Goal: Answer question/provide support

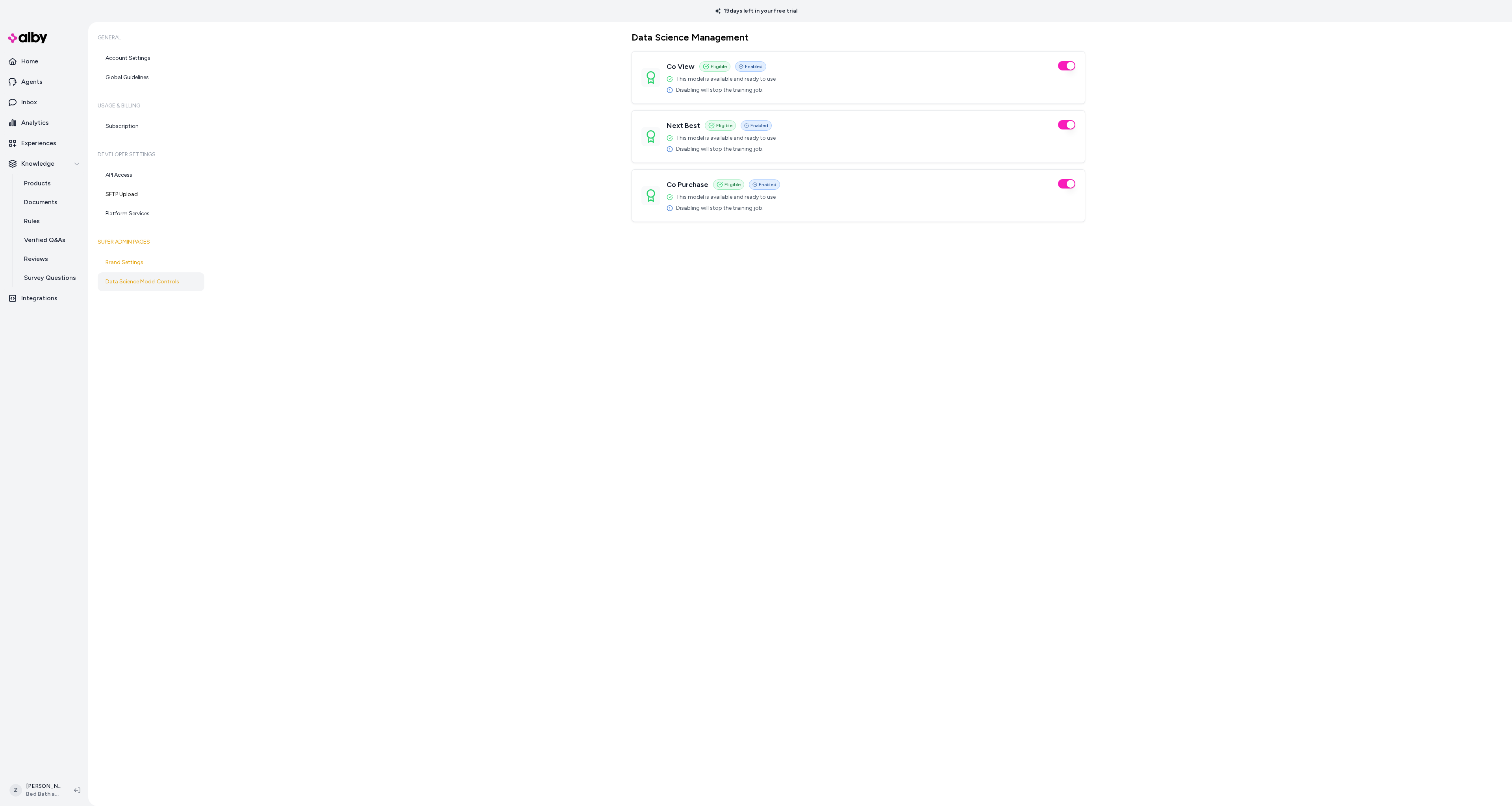
click at [545, 183] on div "Data Science Management Co View Eligible Enabled This model is available and re…" at bounding box center [863, 414] width 1297 height 784
click at [31, 101] on p "Inbox" at bounding box center [30, 102] width 16 height 10
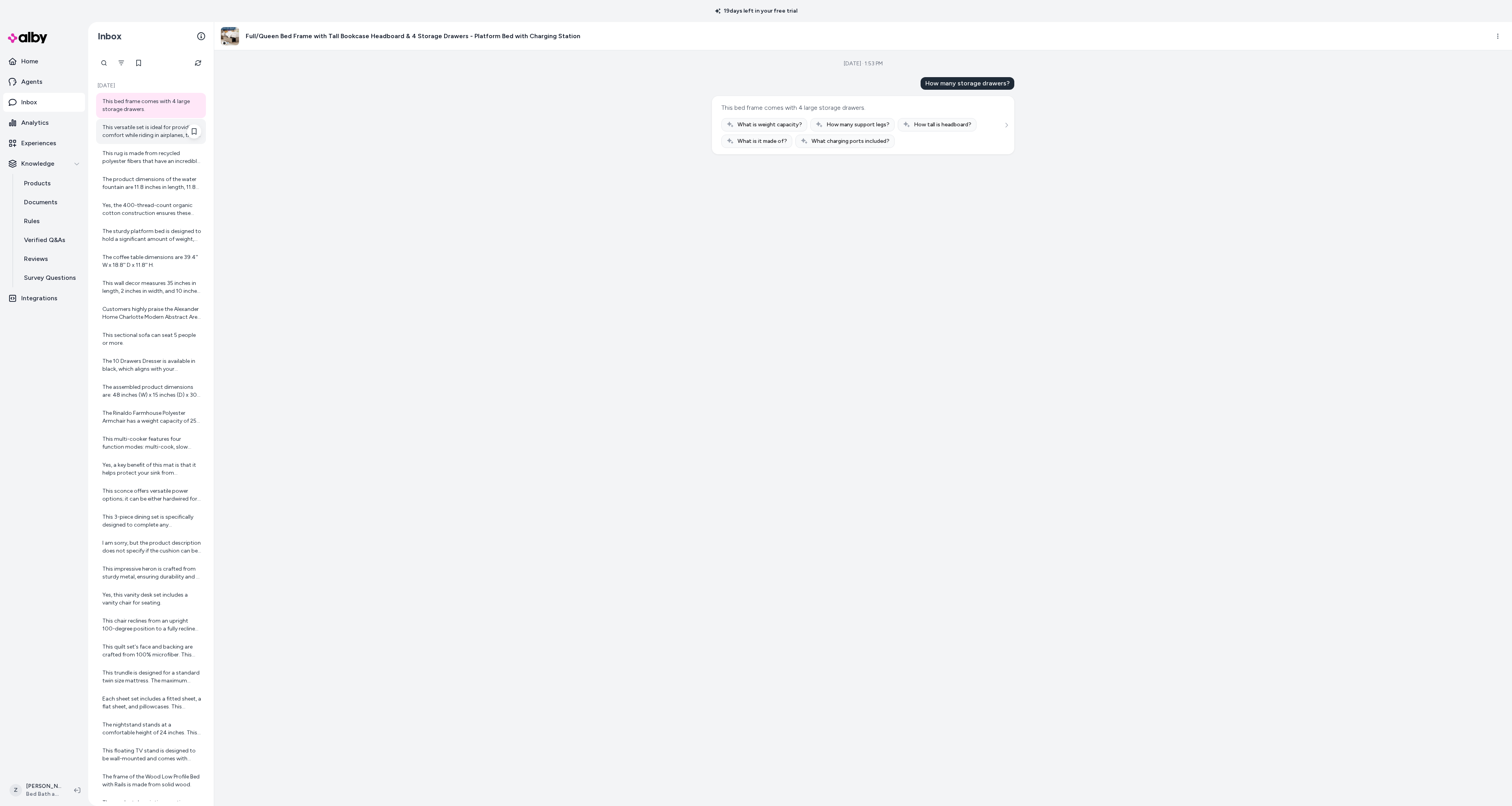
click at [151, 120] on div "This versatile set is ideal for providing comfort while riding in airplanes, tr…" at bounding box center [151, 132] width 110 height 26
click at [146, 155] on div "This rug is made from recycled polyester fibers that have an incredibly soft te…" at bounding box center [152, 158] width 99 height 16
click at [147, 199] on div "Yes, the 400-thread-count organic cotton construction ensures these sheets are …" at bounding box center [151, 210] width 110 height 26
click at [142, 232] on div "The sturdy platform bed is designed to hold a significant amount of weight, sup…" at bounding box center [152, 235] width 99 height 16
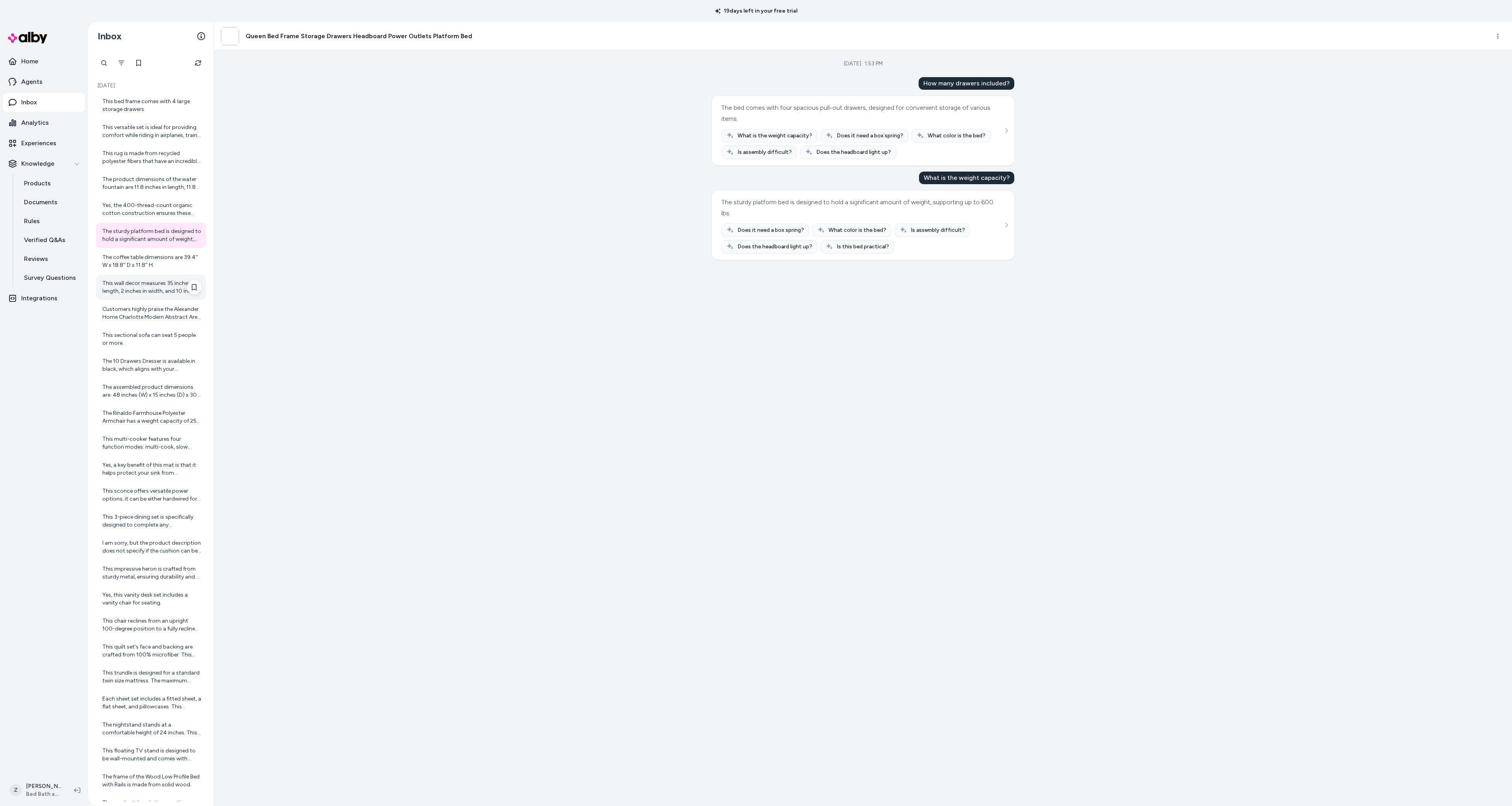
click at [159, 287] on div "This wall decor measures 35 inches in length, 2 inches in width, and 10 inches …" at bounding box center [152, 288] width 99 height 16
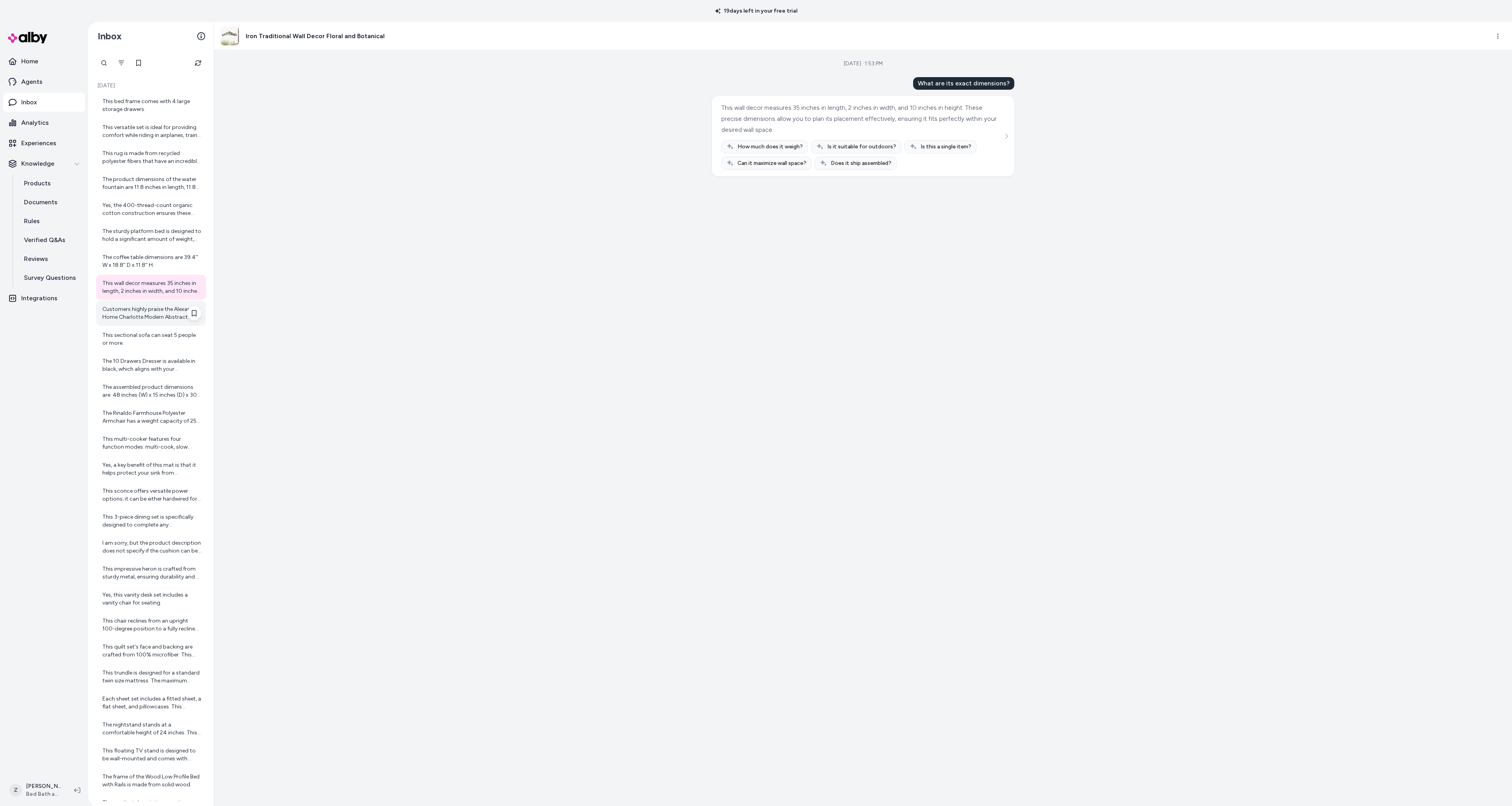
click at [146, 324] on div "Customers highly praise the Alexander Home Charlotte Modern Abstract Area Rug f…" at bounding box center [151, 313] width 110 height 26
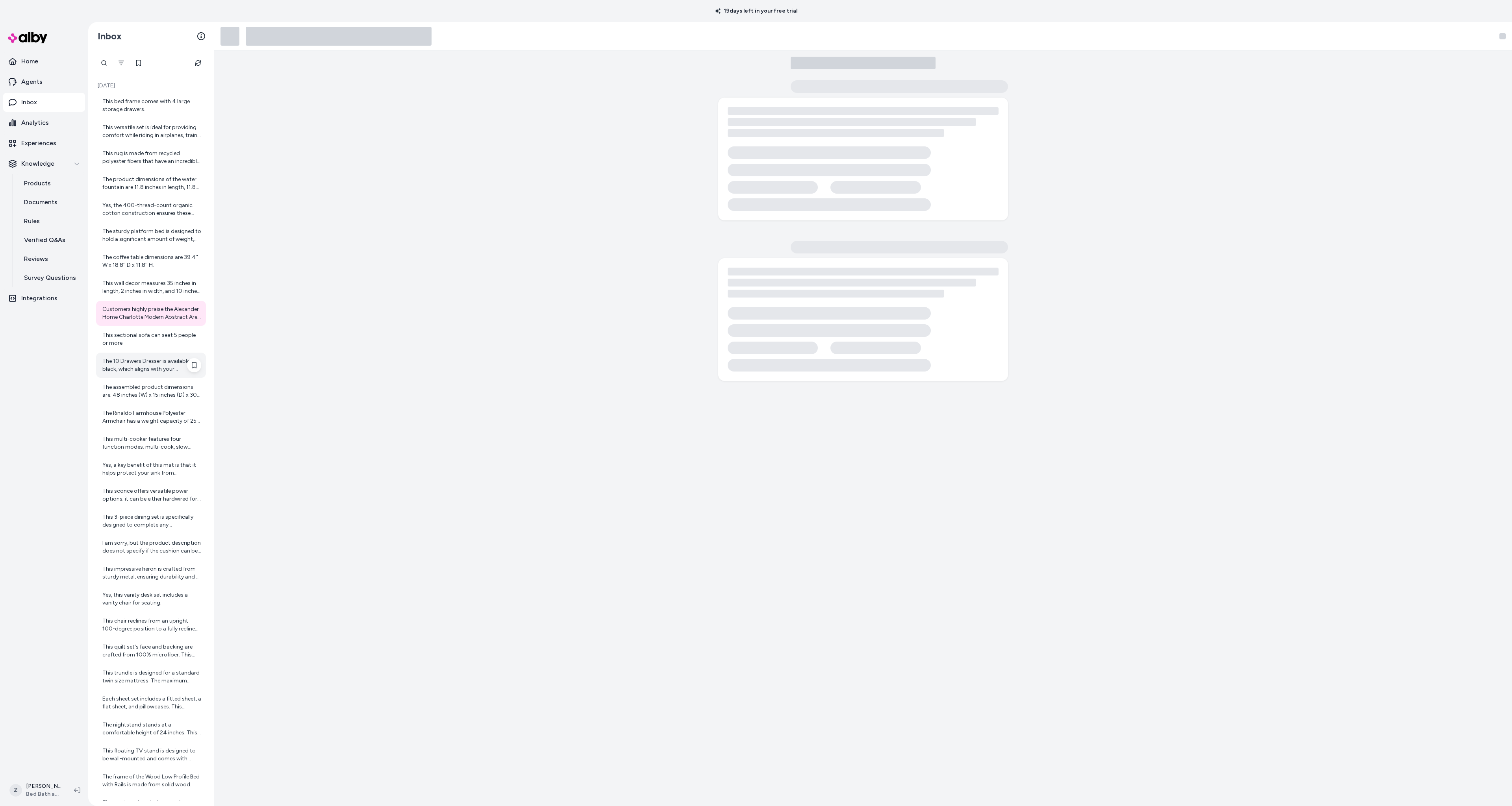
click at [141, 370] on div "The 10 Drawers Dresser is available in black, which aligns with your preference." at bounding box center [152, 365] width 99 height 16
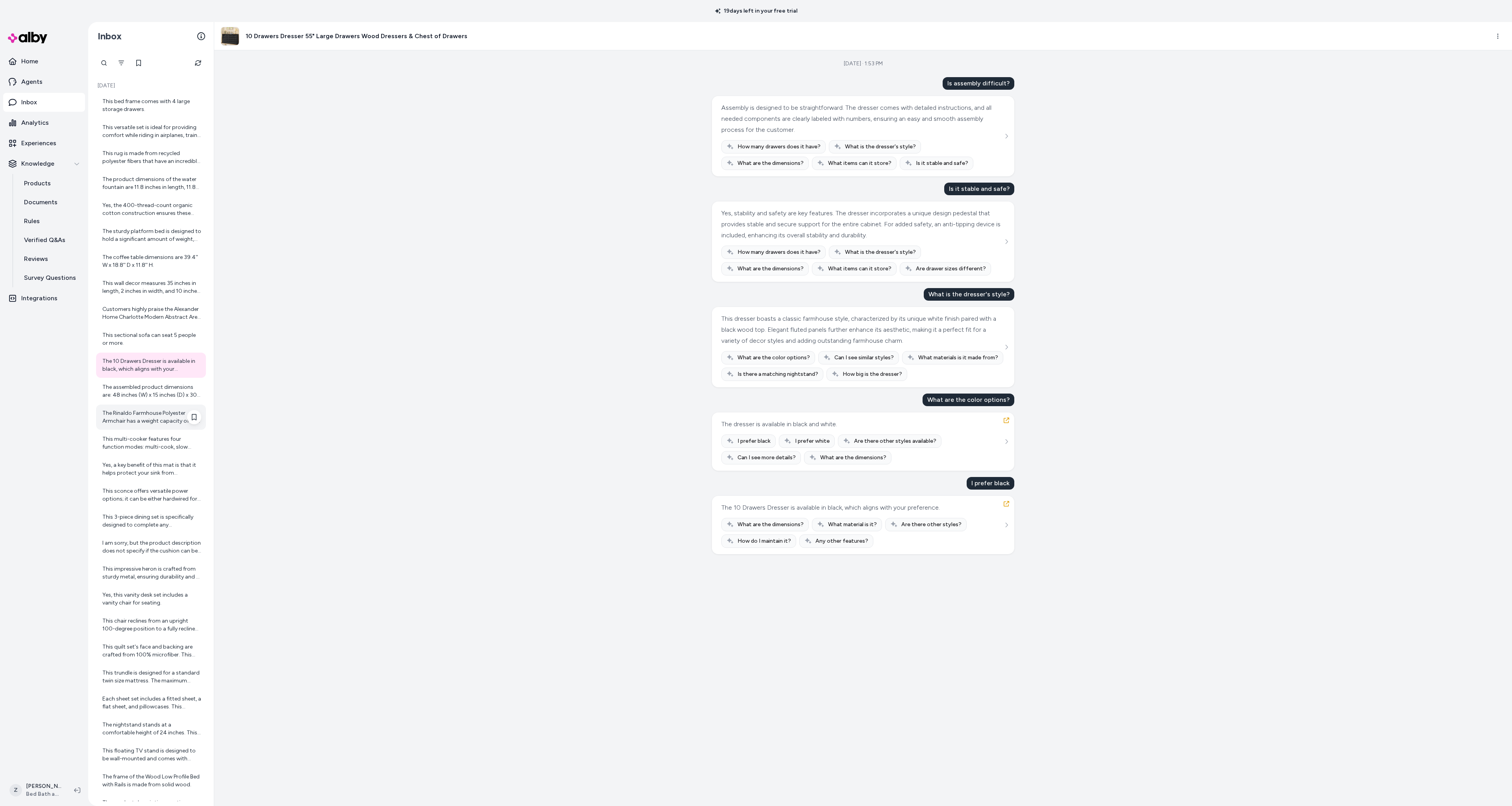
click at [141, 423] on div "The Rinaldo Farmhouse Polyester Armchair has a weight capacity of 250 lbs." at bounding box center [152, 417] width 99 height 16
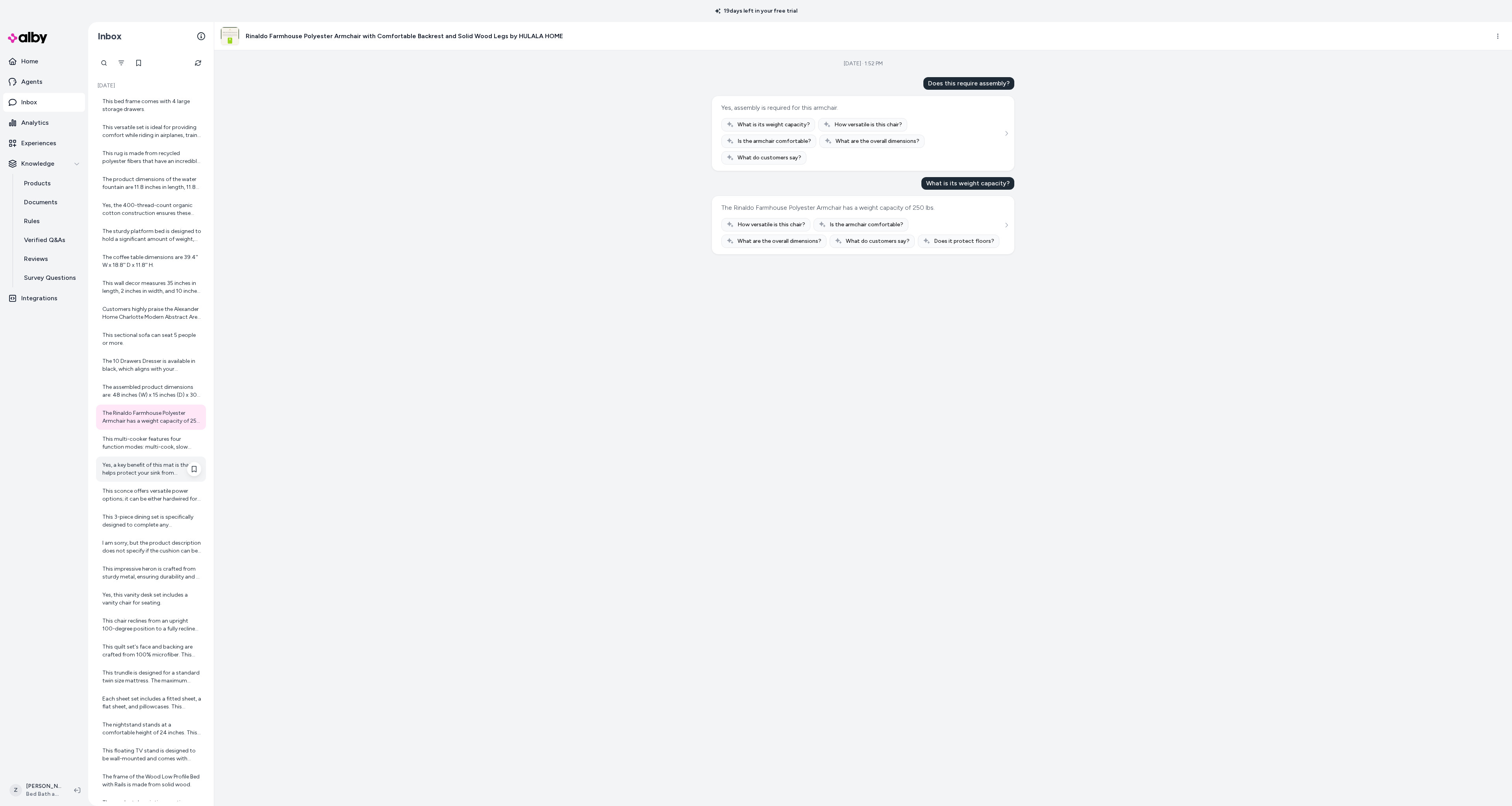
click at [144, 470] on div "Yes, a key benefit of this mat is that it helps protect your sink from scratche…" at bounding box center [152, 470] width 99 height 16
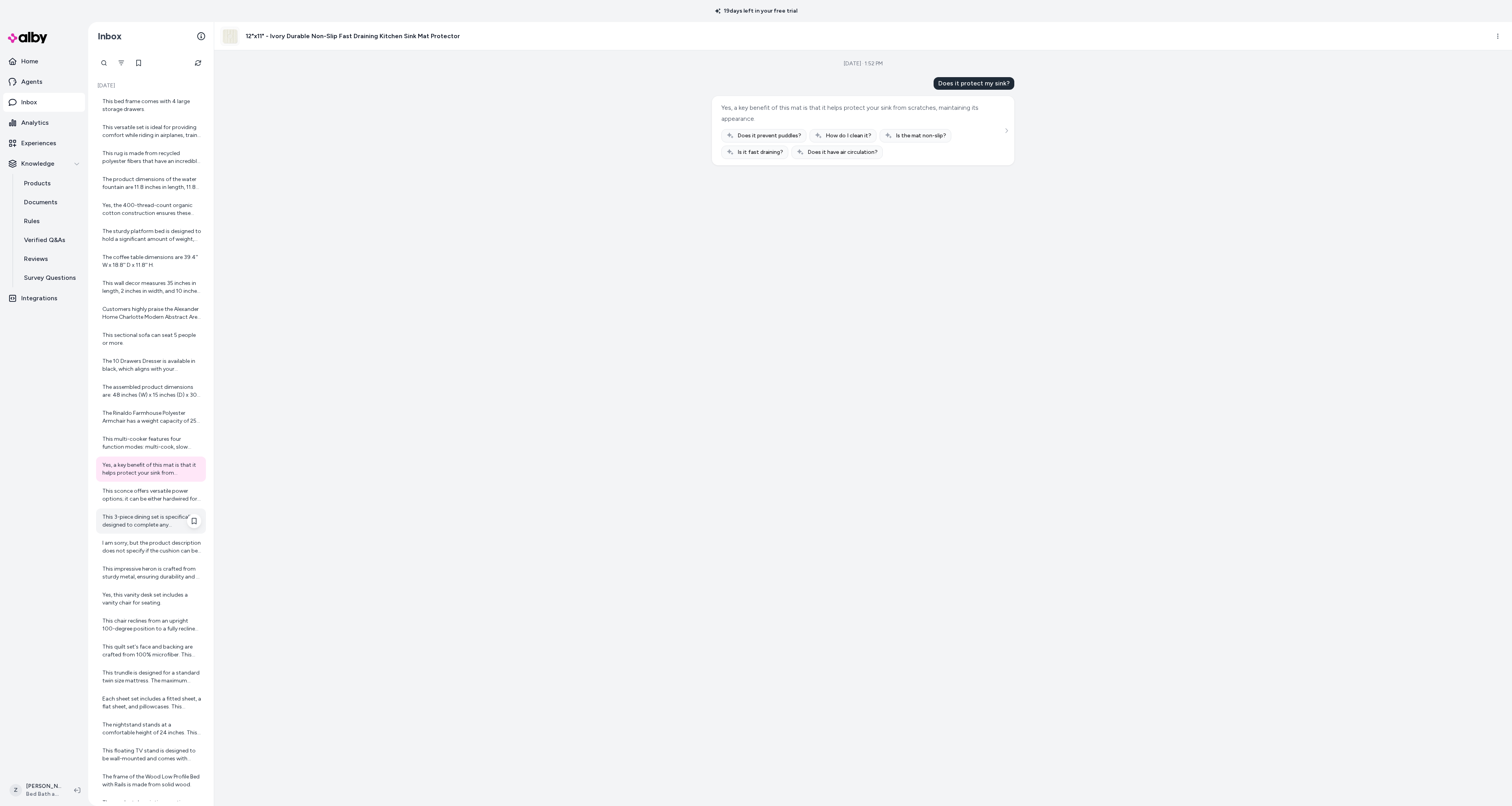
click at [145, 519] on div "This 3-piece dining set is specifically designed to complete any contemporary s…" at bounding box center [152, 521] width 99 height 16
click at [141, 596] on div "Yes, this vanity desk set includes a vanity chair for seating." at bounding box center [152, 600] width 99 height 16
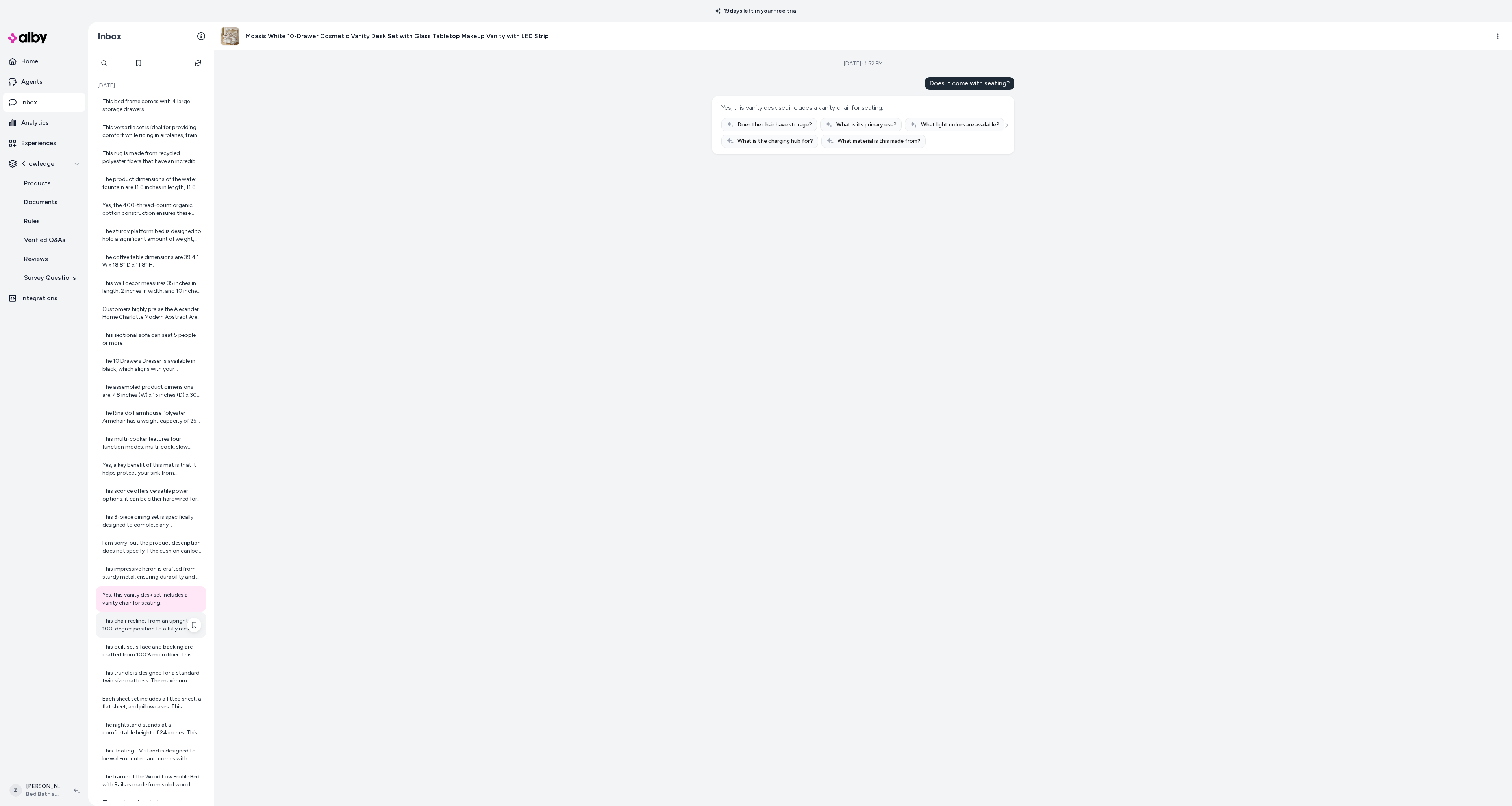
click at [148, 635] on div "This chair reclines from an upright 100-degree position to a fully reclined 160…" at bounding box center [151, 625] width 110 height 26
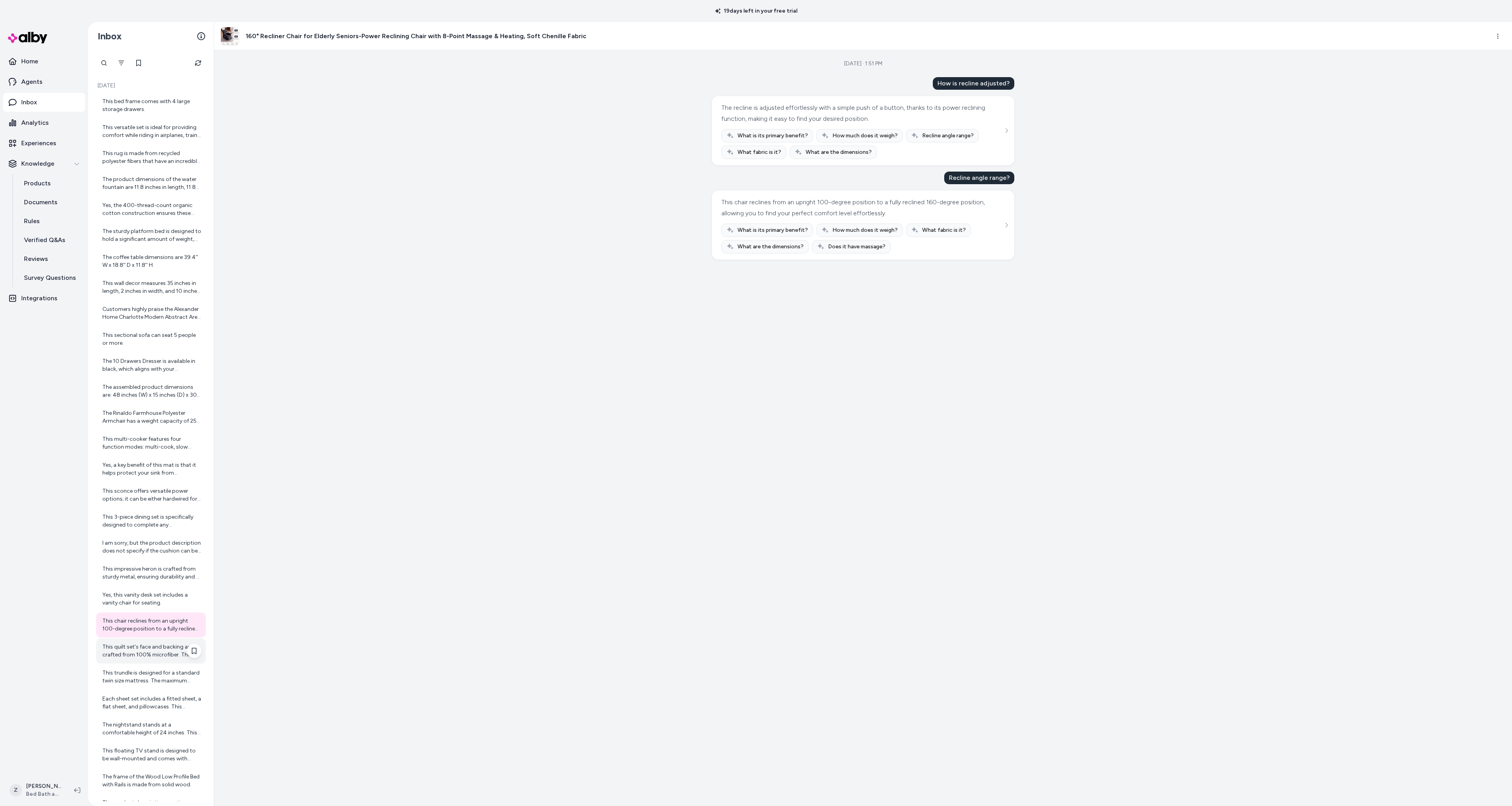
click at [149, 651] on div "This quilt set's face and backing are crafted from 100% microfiber. This materi…" at bounding box center [152, 651] width 99 height 16
click at [132, 690] on div "Each sheet set includes a fitted sheet, a flat sheet, and pillowcases. This com…" at bounding box center [151, 703] width 110 height 26
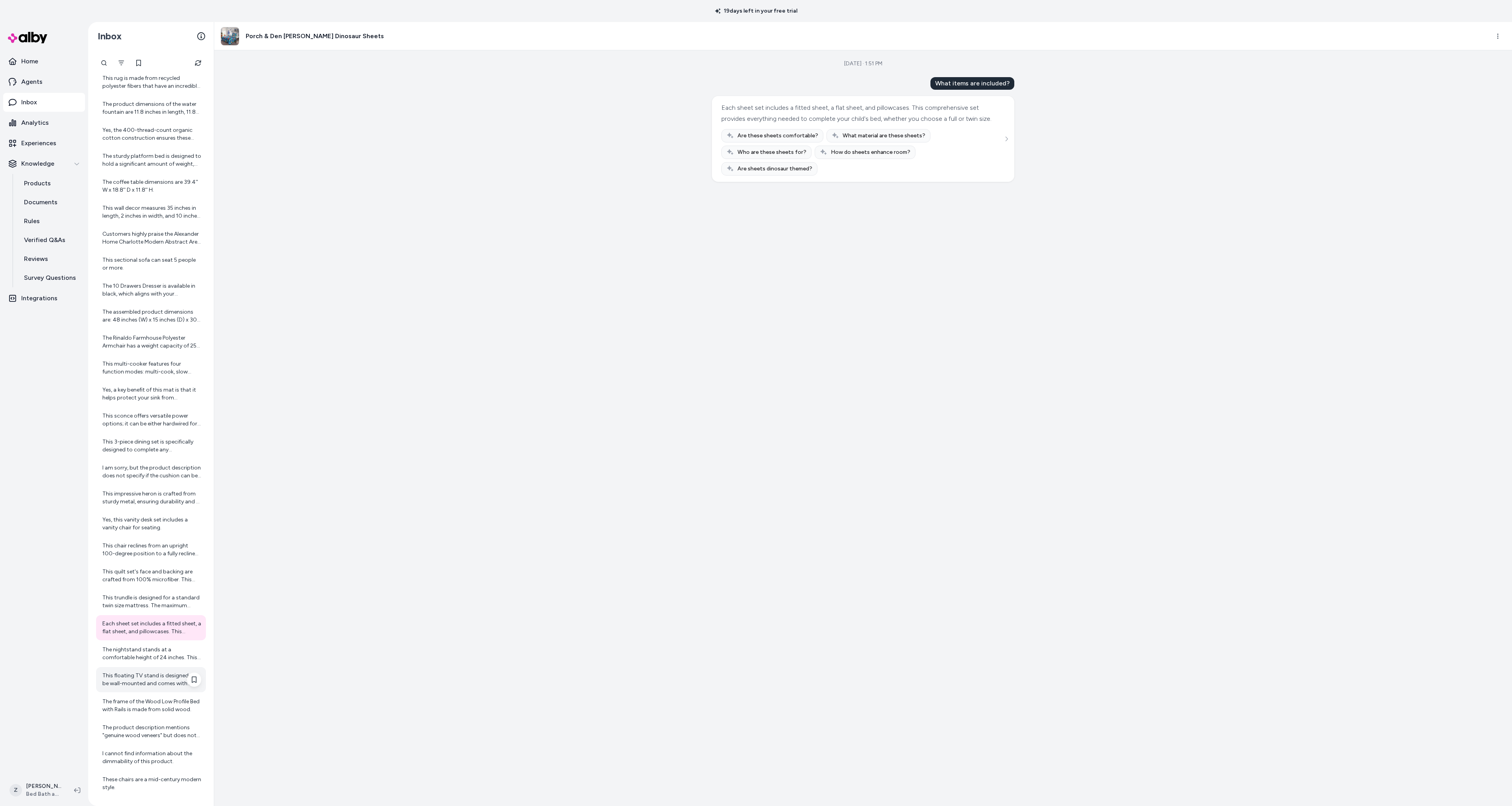
scroll to position [76, 0]
click at [140, 677] on div "This floating TV stand is designed to be wall-mounted and comes with heavy-duty…" at bounding box center [152, 679] width 99 height 16
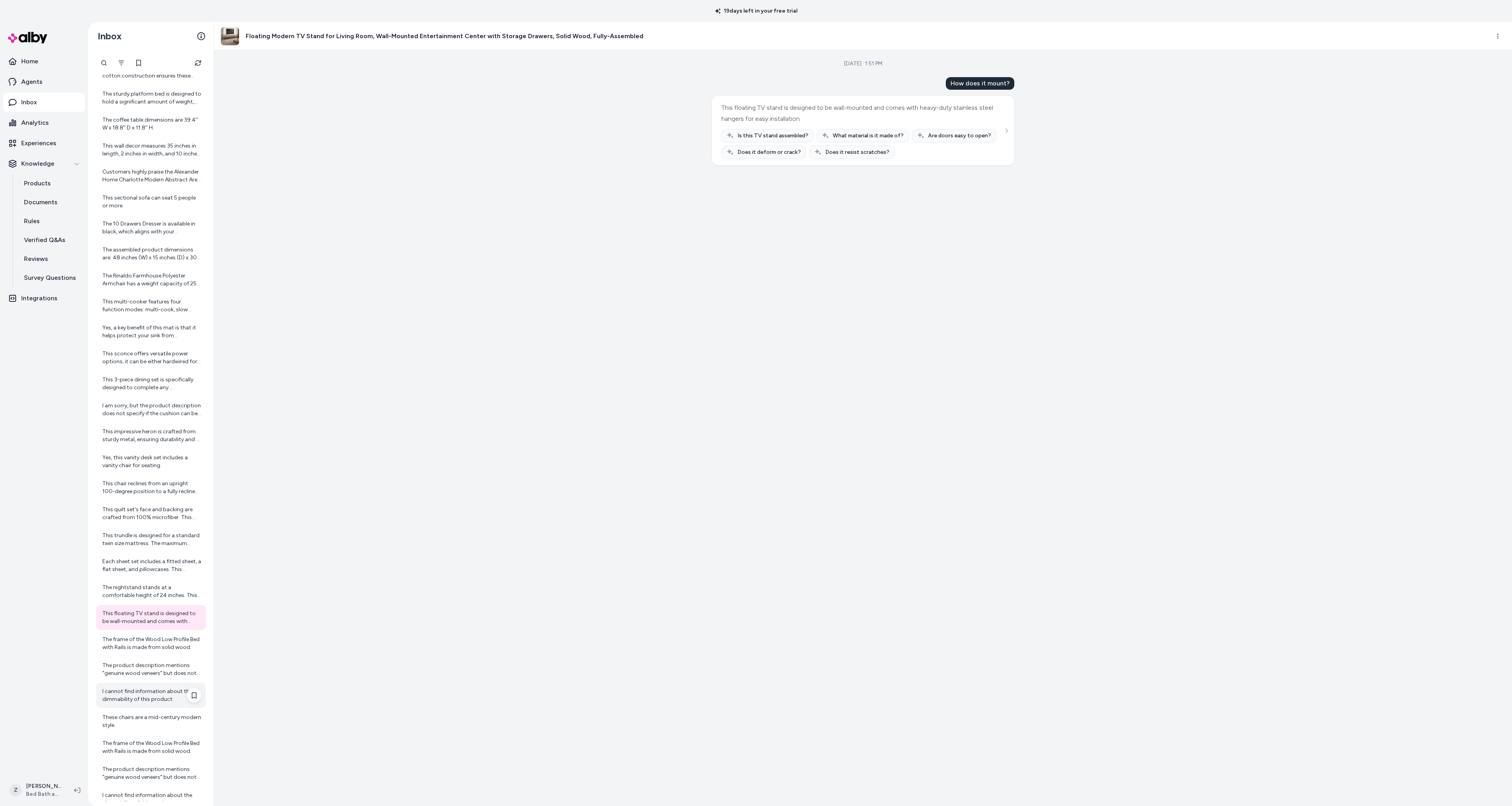
click at [144, 683] on div "I cannot find information about the dimmability of this product." at bounding box center [151, 696] width 110 height 26
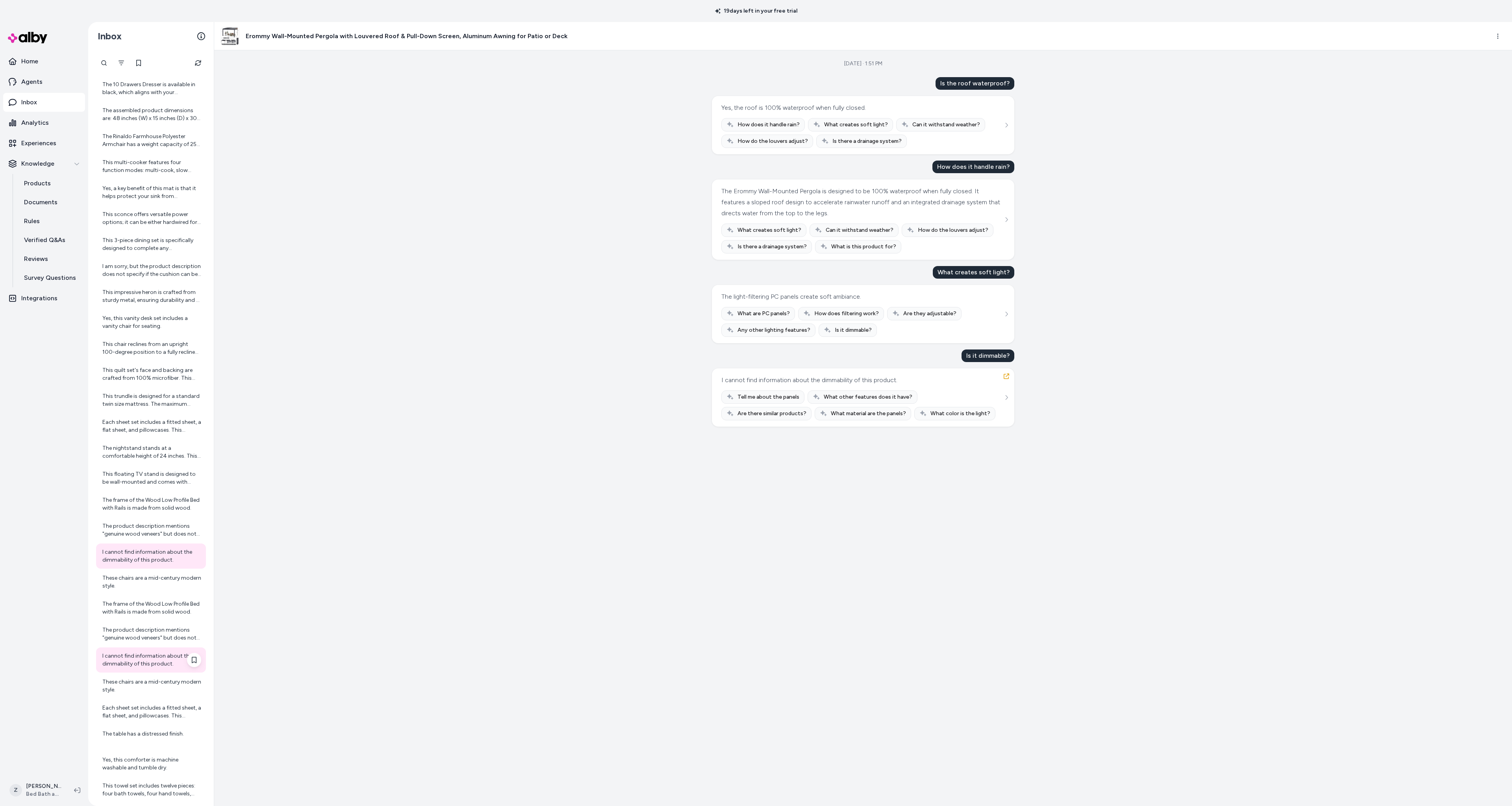
scroll to position [278, 0]
click at [144, 683] on div "These chairs are a mid-century modern style." at bounding box center [152, 685] width 99 height 16
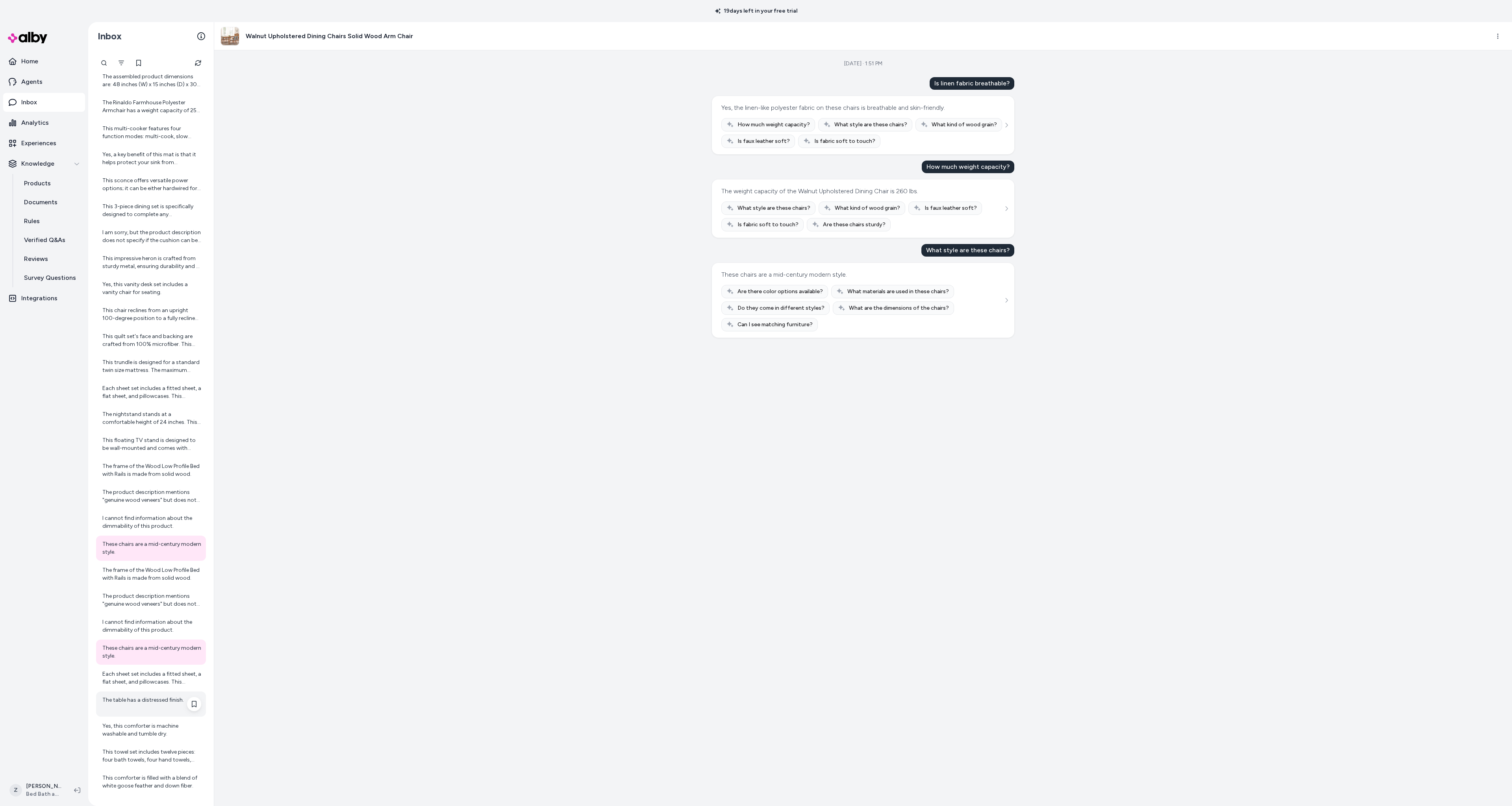
scroll to position [345, 0]
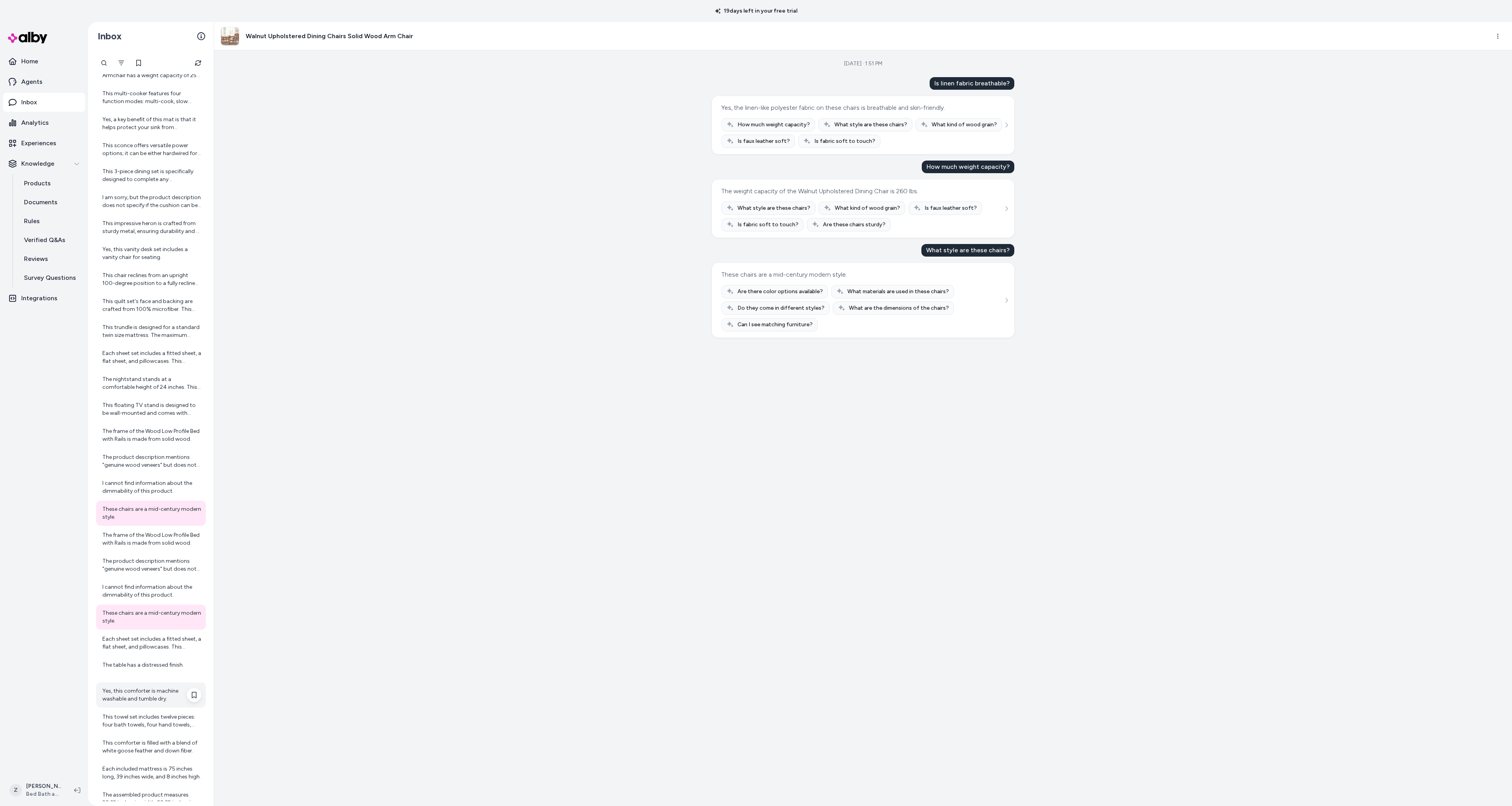
click at [143, 683] on div "Yes, this comforter is machine washable and tumble dry." at bounding box center [151, 695] width 110 height 26
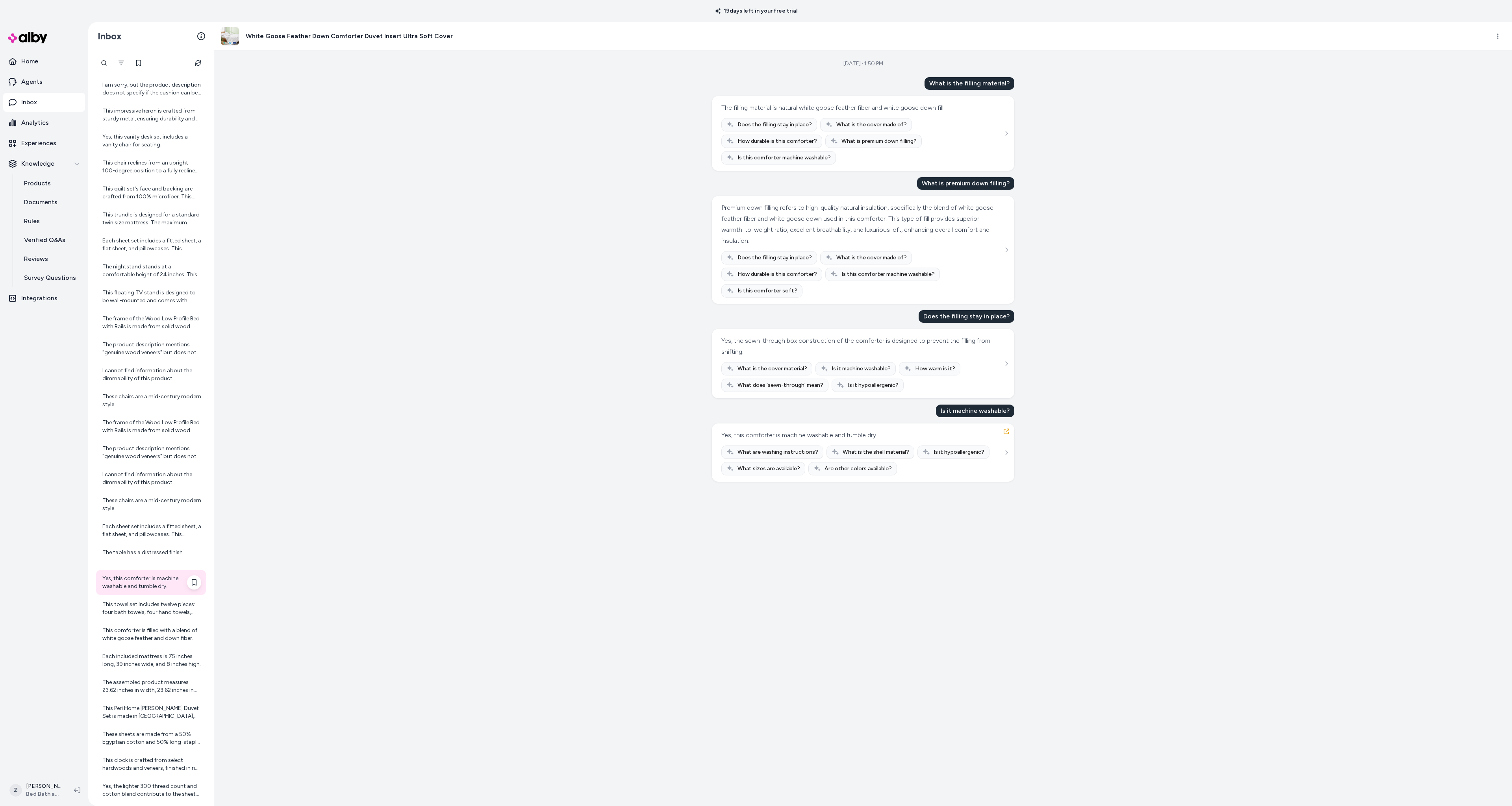
scroll to position [450, 0]
click at [143, 683] on div "The assembled product measures 23.62 inches in width, 23.62 inches in depth, an…" at bounding box center [151, 695] width 110 height 26
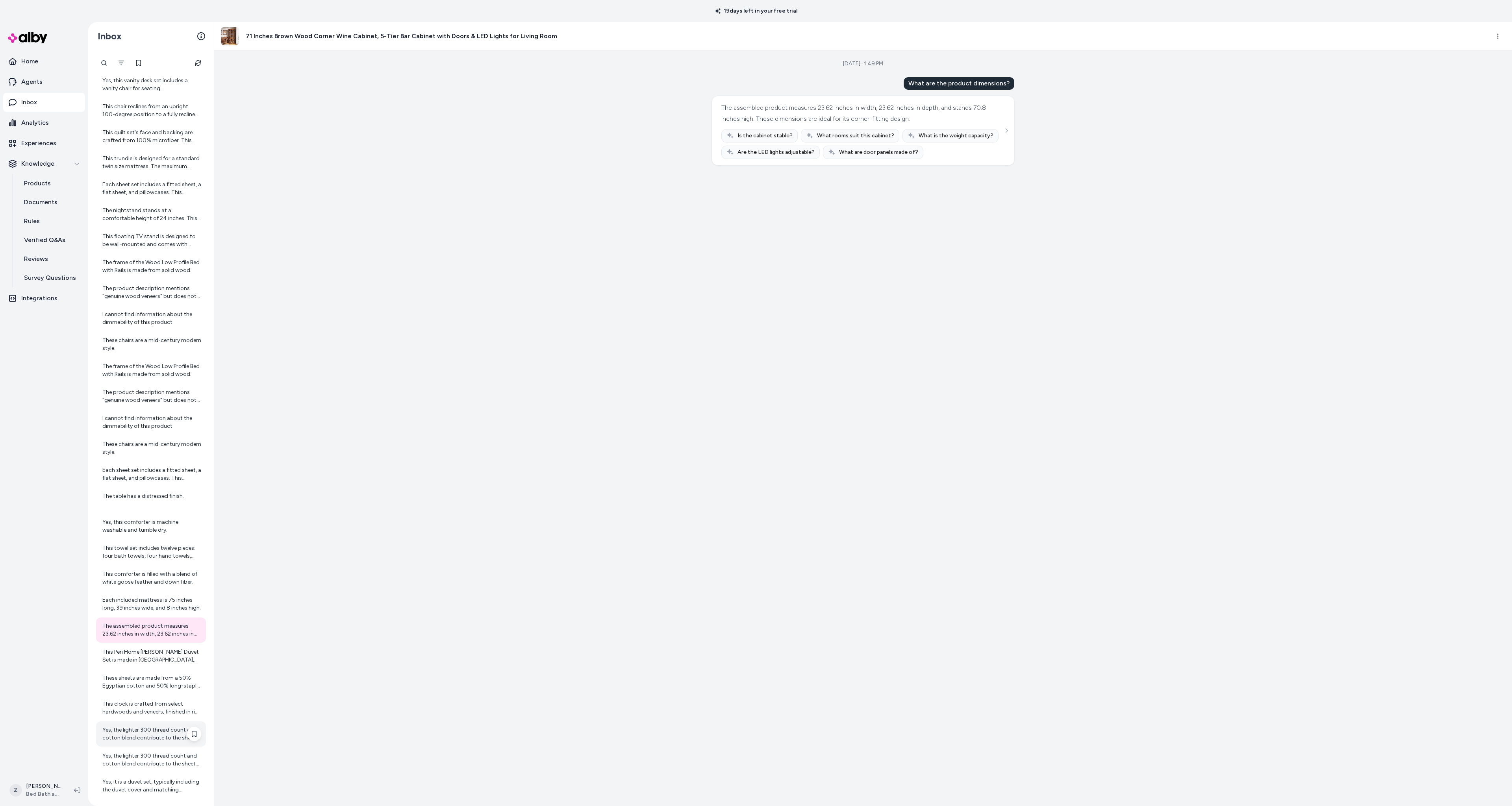
scroll to position [579, 0]
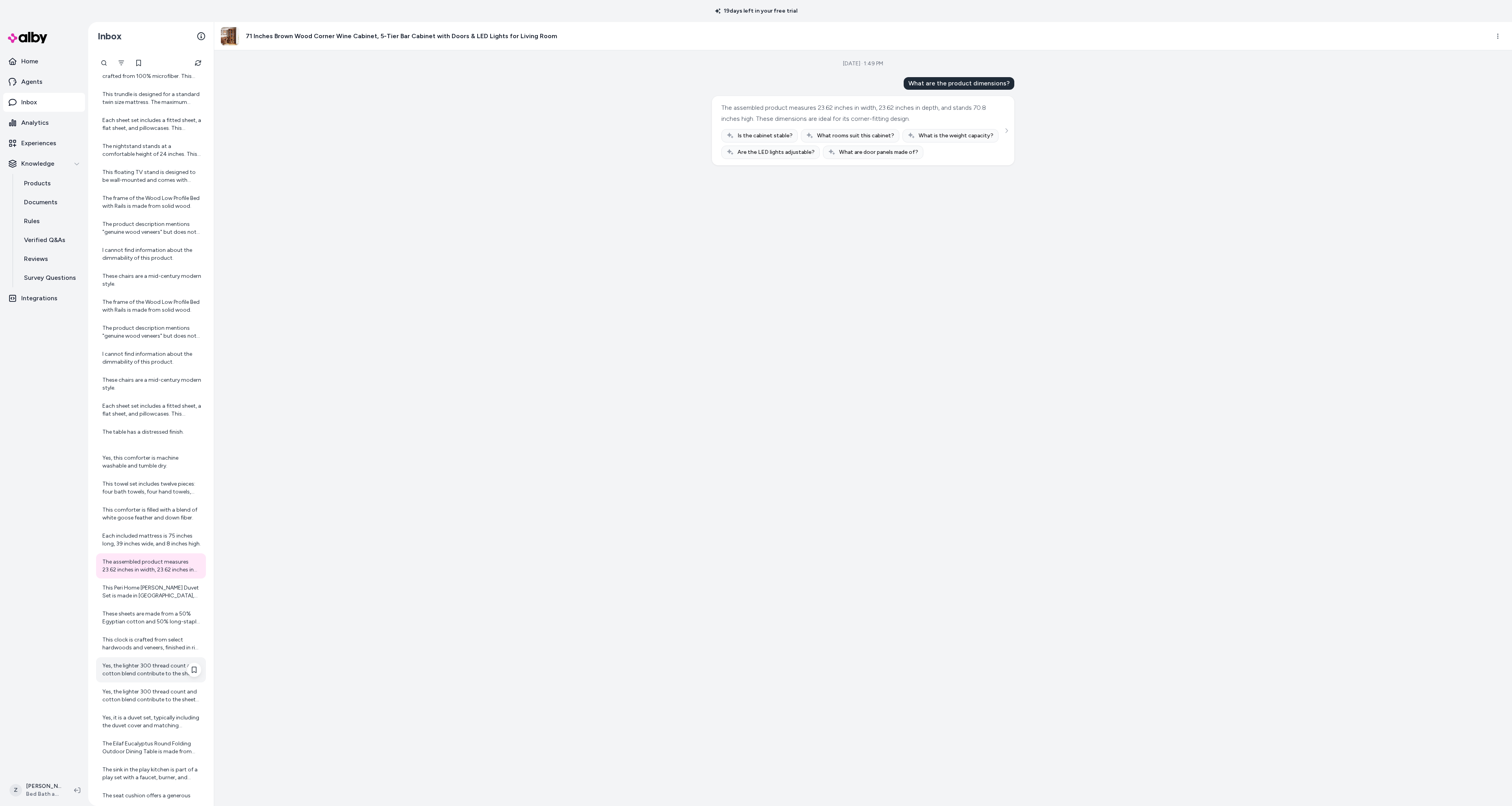
click at [143, 681] on div "Yes, the lighter 300 thread count and cotton blend contribute to the sheets' br…" at bounding box center [151, 670] width 110 height 26
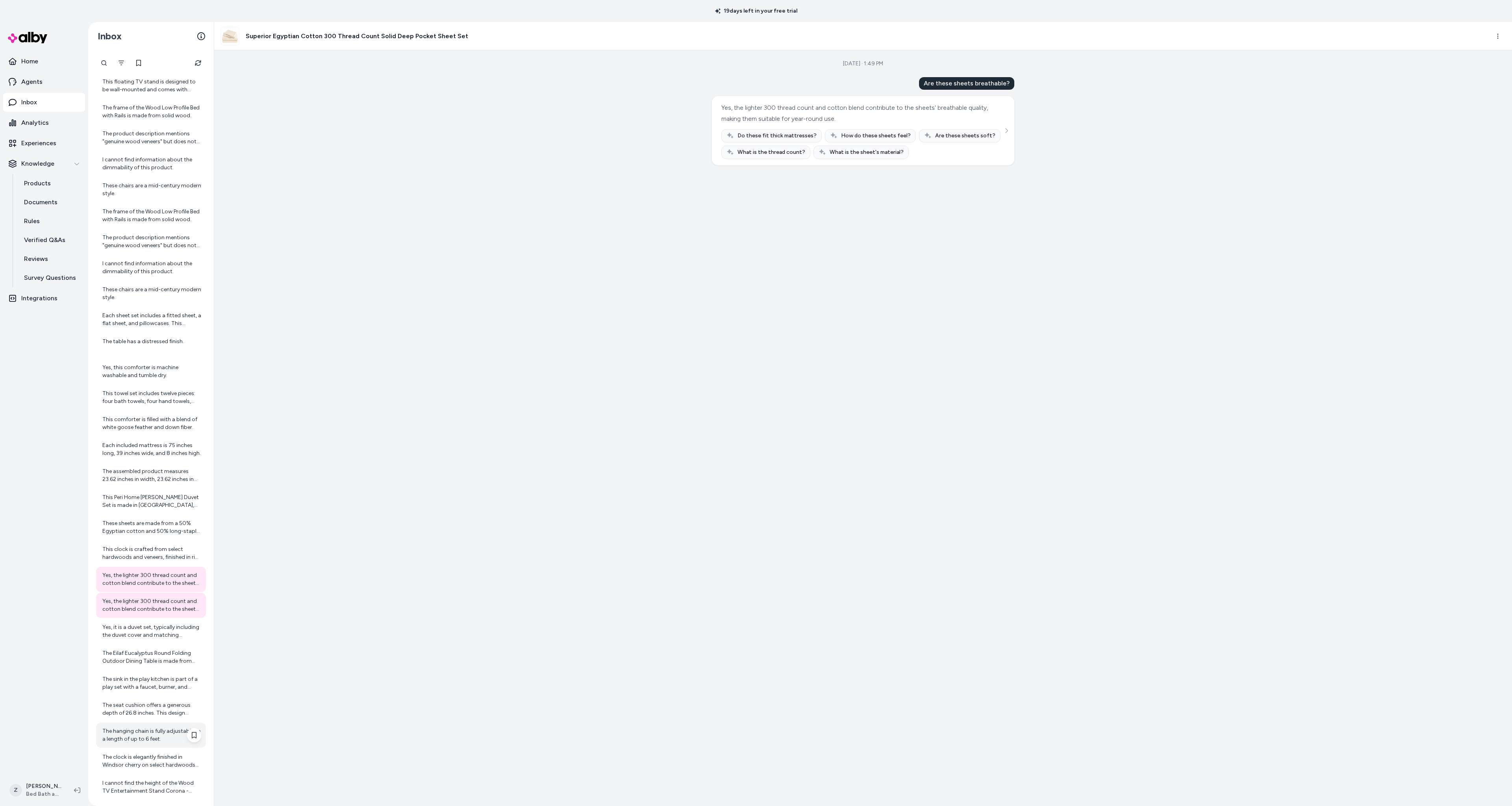
scroll to position [729, 0]
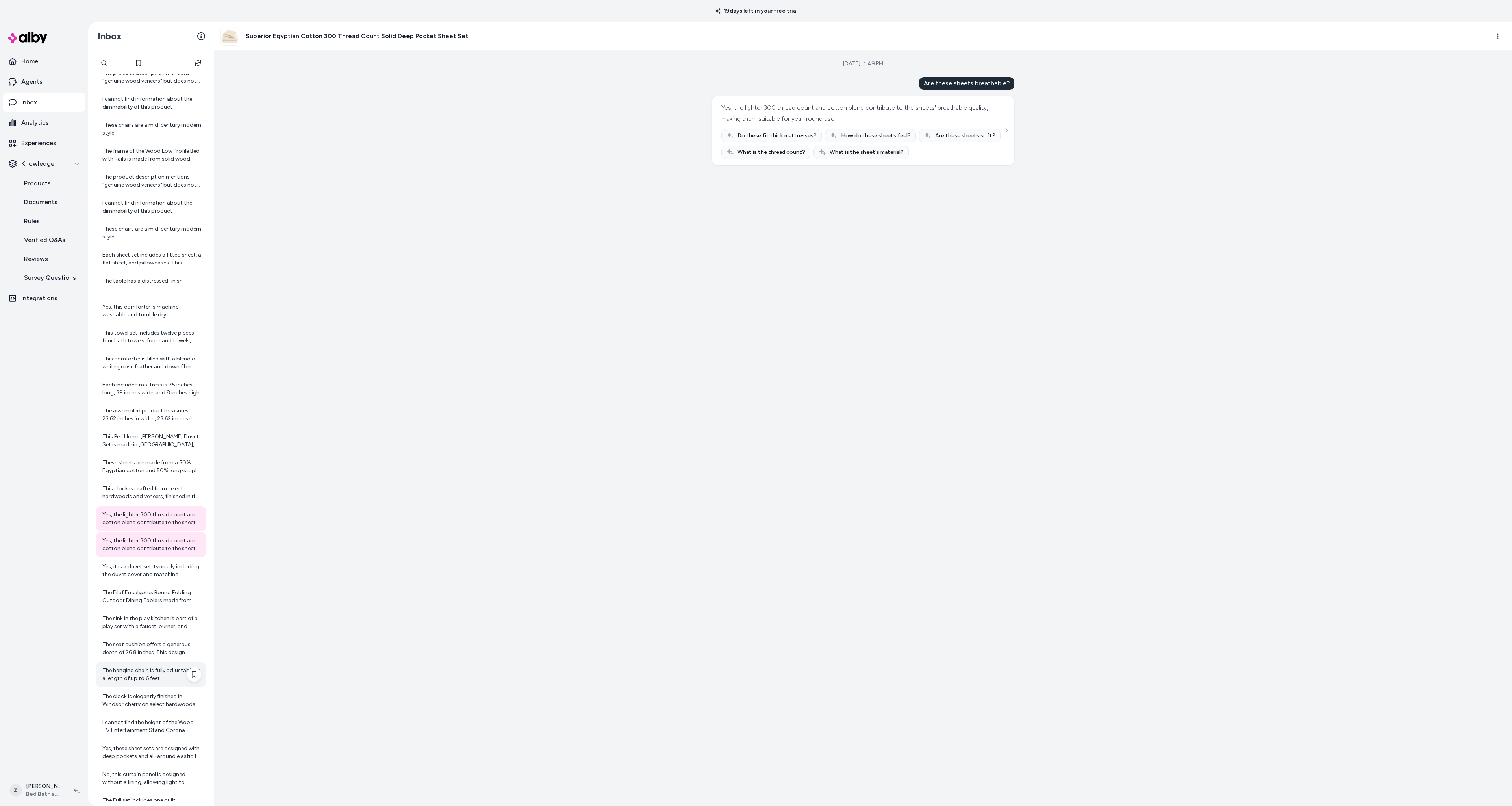
click at [143, 681] on div "The hanging chain is fully adjustable to a length of up to 6 feet." at bounding box center [152, 674] width 99 height 16
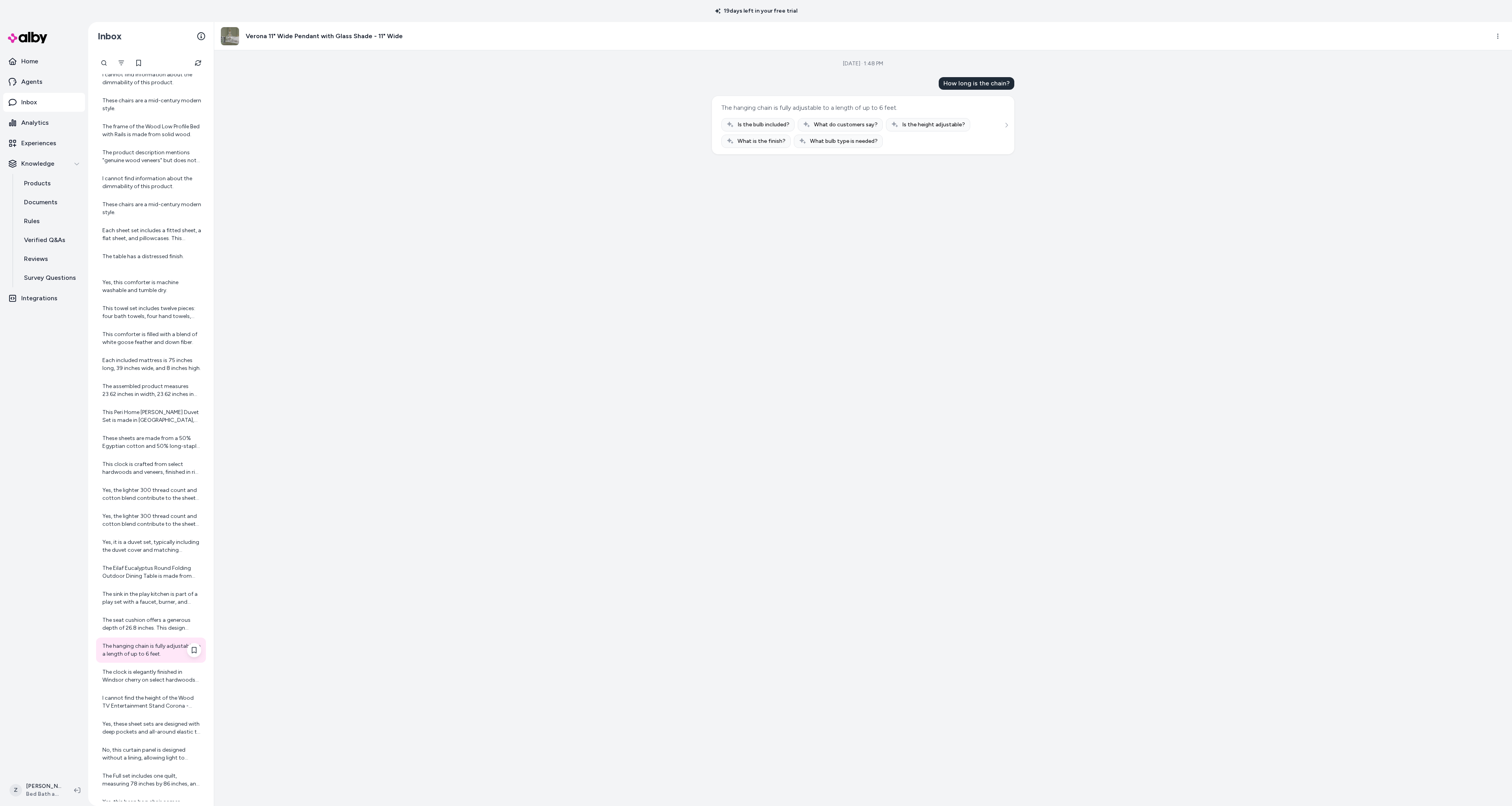
scroll to position [780, 0]
click at [141, 681] on div "I cannot find the height of the Wood TV Entertainment Stand Corona - Furniture …" at bounding box center [152, 675] width 99 height 16
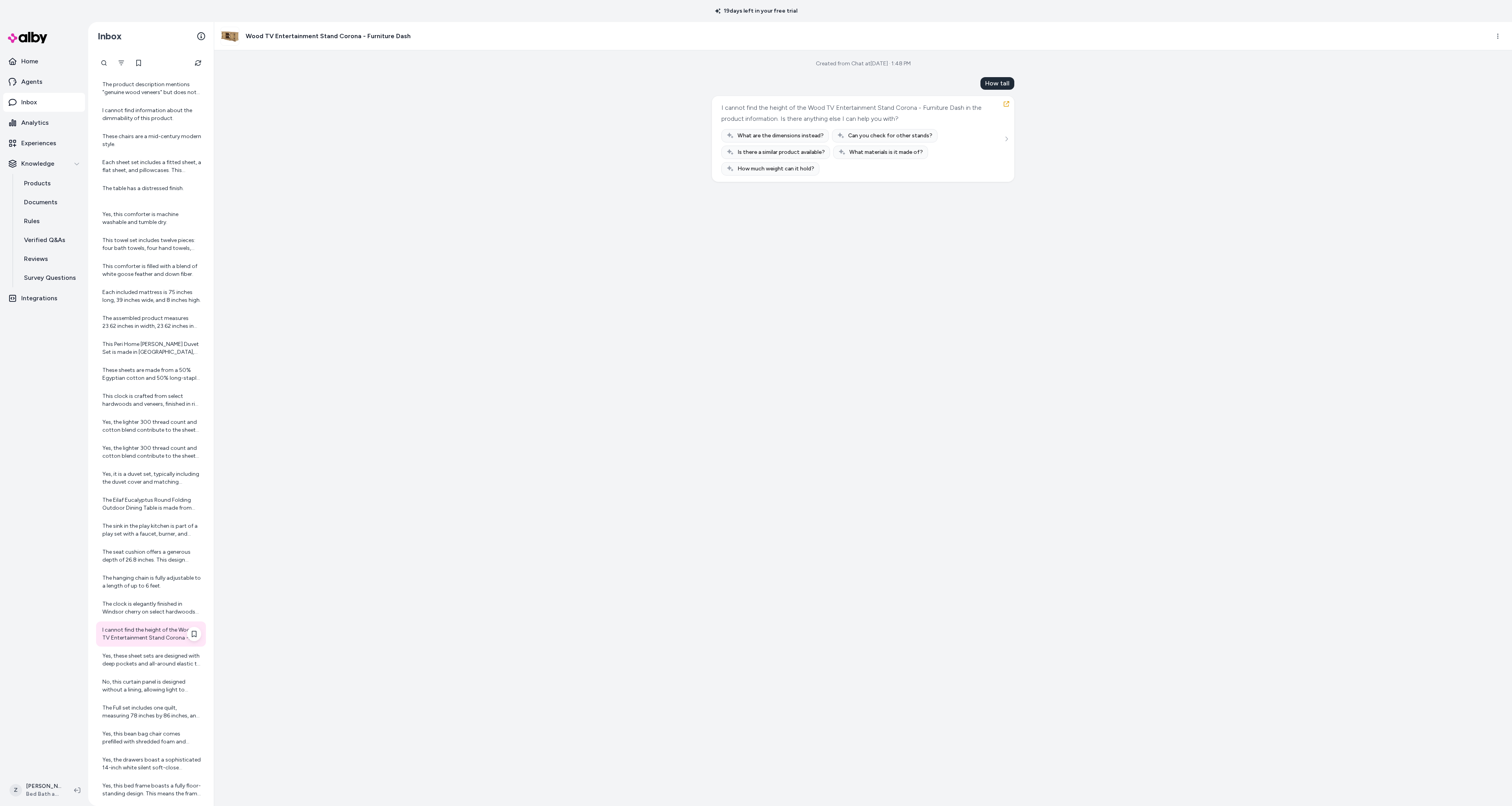
scroll to position [847, 0]
click at [1007, 104] on icon "button" at bounding box center [1006, 104] width 6 height 6
